Goal: Task Accomplishment & Management: Manage account settings

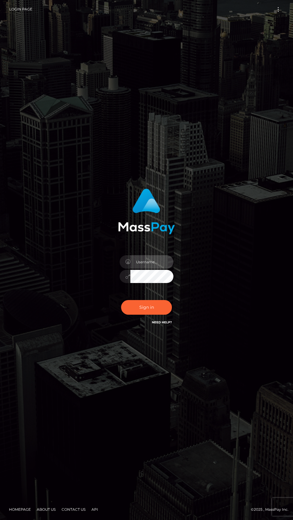
click at [162, 269] on input "text" at bounding box center [151, 261] width 43 height 13
type input "[EMAIL_ADDRESS][DOMAIN_NAME]"
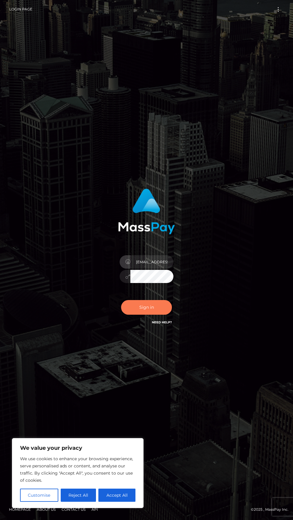
click at [134, 315] on button "Sign in" at bounding box center [146, 307] width 51 height 15
click at [19, 10] on link "Login Page" at bounding box center [20, 9] width 23 height 13
click at [153, 269] on input "text" at bounding box center [151, 261] width 43 height 13
type input "[EMAIL_ADDRESS][DOMAIN_NAME]"
click at [139, 315] on button "Sign in" at bounding box center [146, 307] width 51 height 15
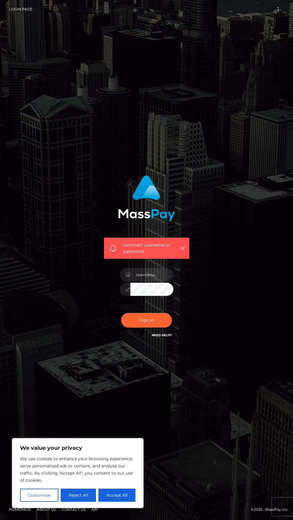
scroll to position [42, 0]
click at [140, 450] on div "We value your privacy We use cookies to enhance your browsing experience, serve…" at bounding box center [78, 473] width 132 height 70
click at [141, 444] on div "We value your privacy We use cookies to enhance your browsing experience, serve…" at bounding box center [78, 473] width 132 height 70
